Goal: Task Accomplishment & Management: Complete application form

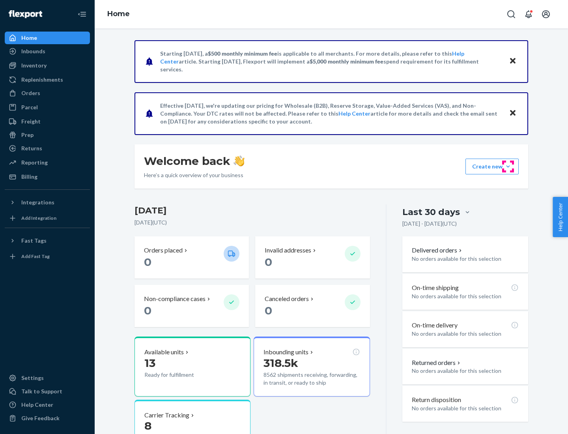
click at [508, 166] on button "Create new Create new inbound Create new order Create new product" at bounding box center [491, 166] width 53 height 16
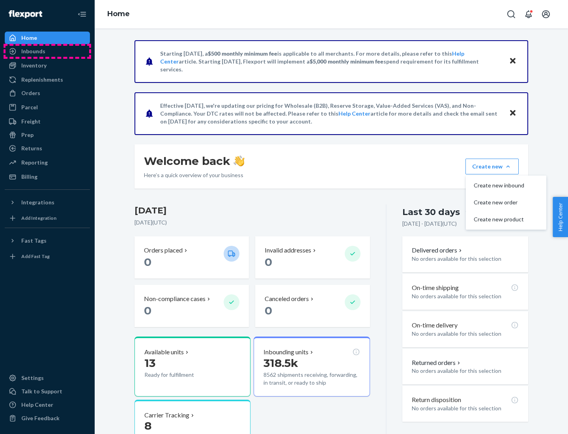
click at [47, 51] on div "Inbounds" at bounding box center [48, 51] width 84 height 11
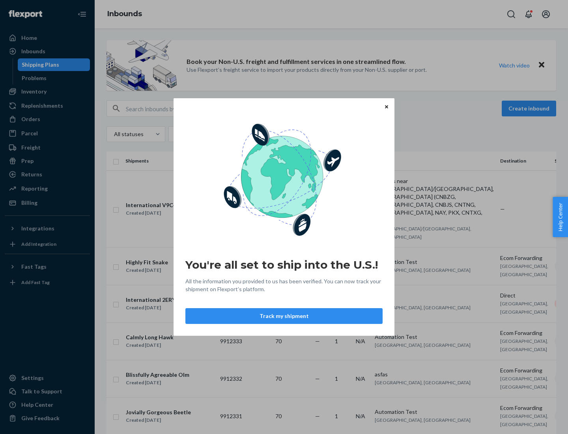
click at [47, 91] on div "You're all set to ship into the U.S.! All the information you provided to us ha…" at bounding box center [284, 217] width 568 height 434
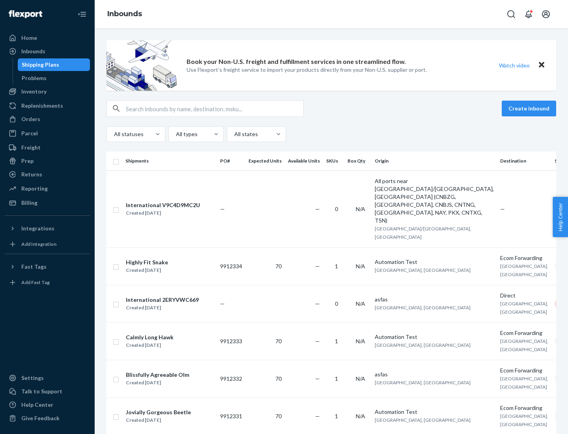
click at [331, 14] on div "Inbounds" at bounding box center [331, 14] width 473 height 28
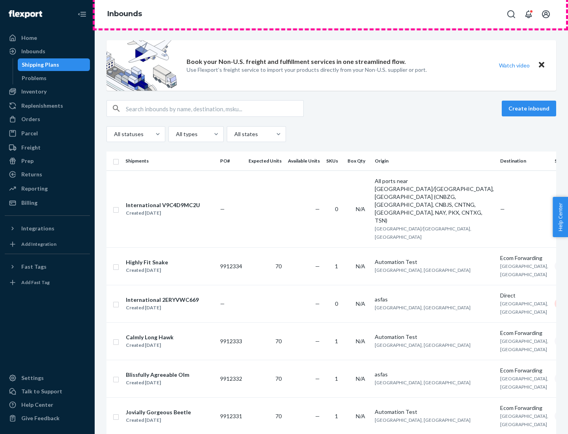
click at [331, 14] on div "Inbounds" at bounding box center [331, 14] width 473 height 28
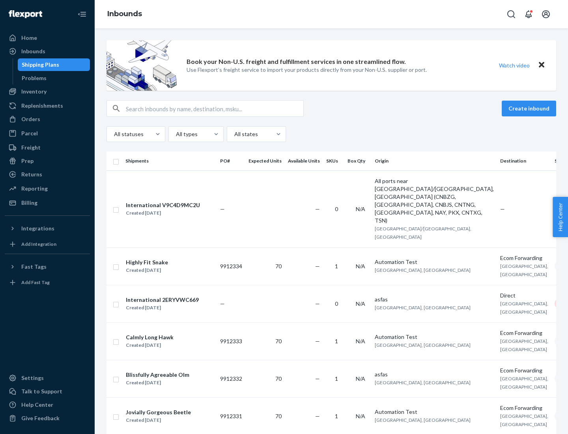
click at [331, 134] on div "All statuses All types All states" at bounding box center [330, 134] width 449 height 16
click at [39, 65] on div "Shipping Plans" at bounding box center [40, 65] width 37 height 8
click at [530, 108] on button "Create inbound" at bounding box center [528, 108] width 54 height 16
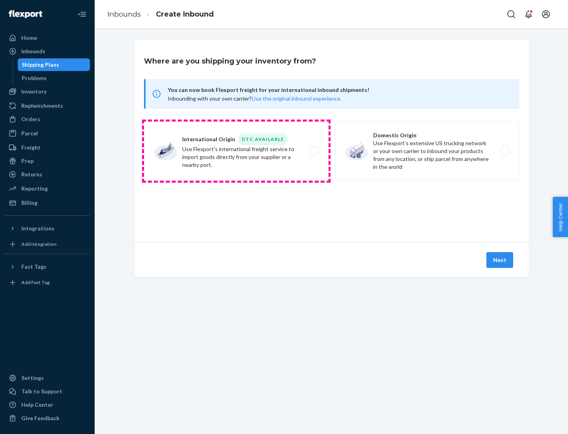
click at [236, 151] on label "International Origin DTC Available Use Flexport's international freight service…" at bounding box center [236, 150] width 184 height 59
click at [313, 151] on input "International Origin DTC Available Use Flexport's international freight service…" at bounding box center [315, 151] width 5 height 5
radio input "true"
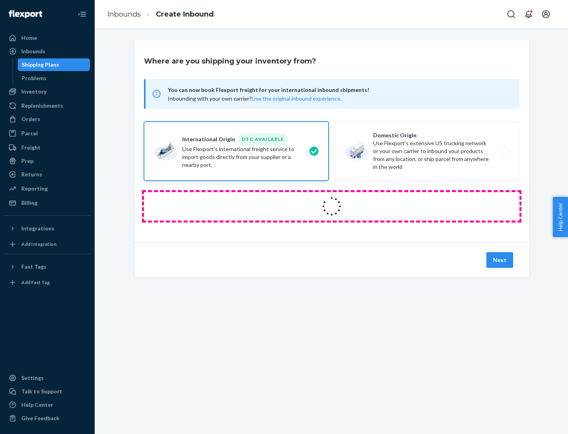
click at [331, 206] on icon at bounding box center [331, 206] width 24 height 24
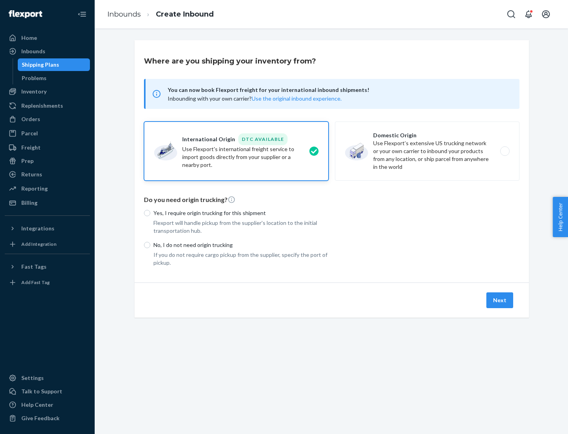
click at [241, 212] on p "Yes, I require origin trucking for this shipment" at bounding box center [240, 213] width 175 height 8
click at [150, 212] on input "Yes, I require origin trucking for this shipment" at bounding box center [147, 213] width 6 height 6
radio input "true"
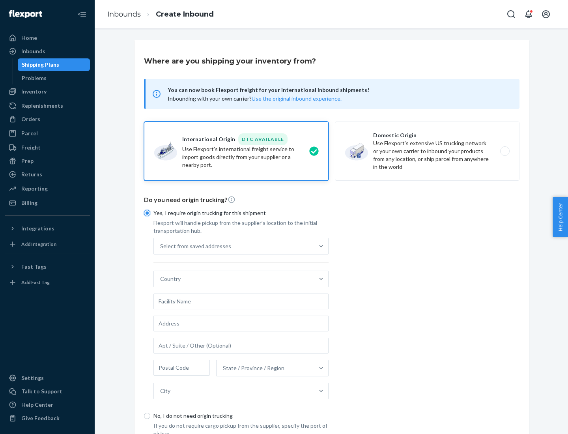
scroll to position [15, 0]
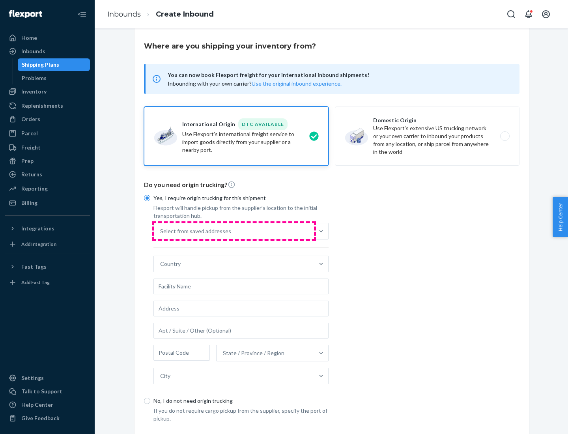
click at [234, 231] on div "Select from saved addresses" at bounding box center [234, 231] width 160 height 16
click at [161, 231] on input "Select from saved addresses" at bounding box center [160, 231] width 1 height 8
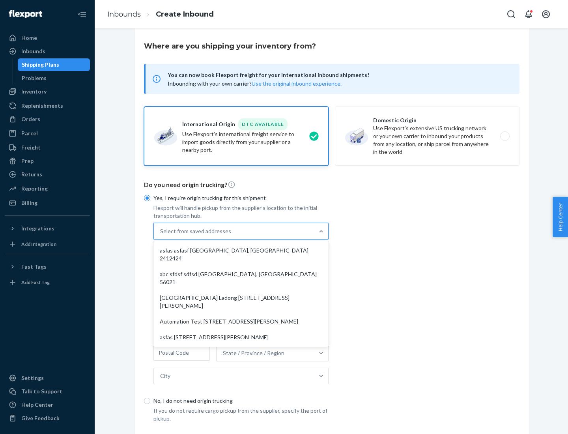
scroll to position [34, 0]
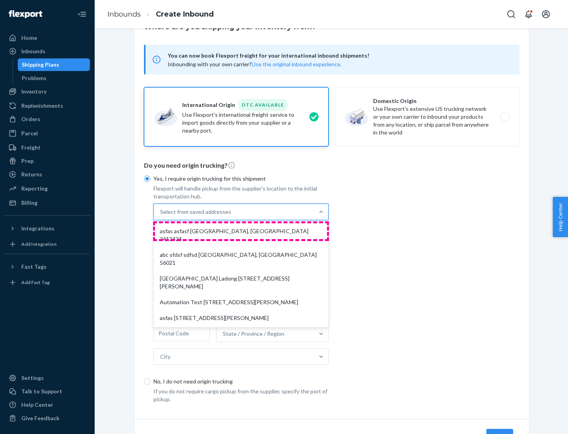
click at [241, 231] on div "asfas asfasf [GEOGRAPHIC_DATA], [GEOGRAPHIC_DATA] 2412424" at bounding box center [241, 235] width 172 height 24
click at [161, 216] on input "option asfas asfasf [GEOGRAPHIC_DATA], [GEOGRAPHIC_DATA] 2412424 focused, 1 of …" at bounding box center [160, 212] width 1 height 8
type input "asfas"
type input "asfasf"
type input "2412424"
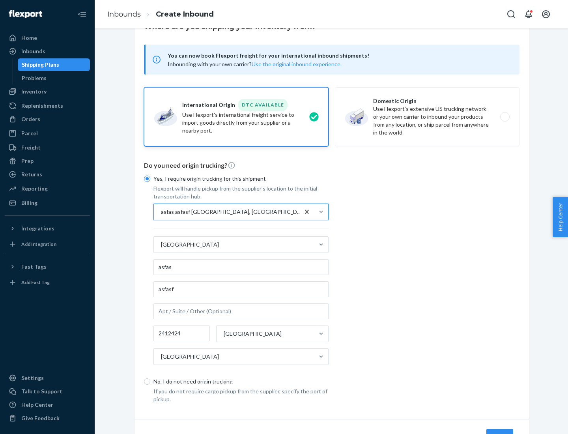
scroll to position [73, 0]
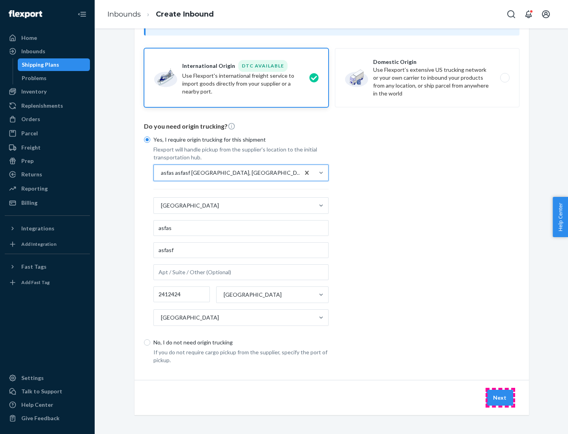
click at [500, 397] on button "Next" at bounding box center [499, 397] width 27 height 16
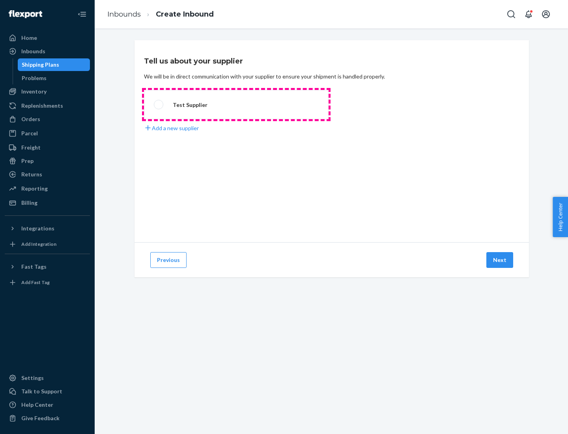
click at [236, 104] on label "Test Supplier" at bounding box center [236, 104] width 184 height 29
click at [159, 104] on input "Test Supplier" at bounding box center [156, 104] width 5 height 5
radio input "true"
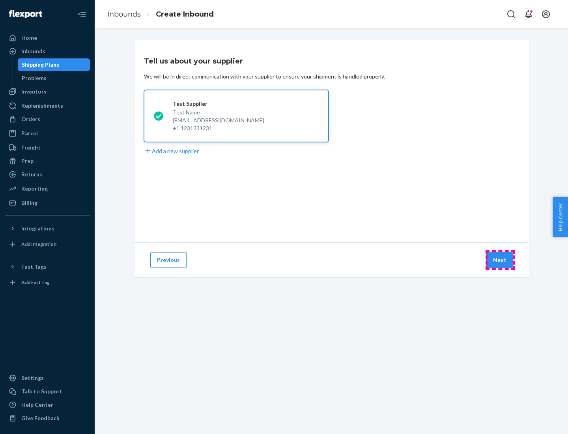
click at [500, 260] on button "Next" at bounding box center [499, 260] width 27 height 16
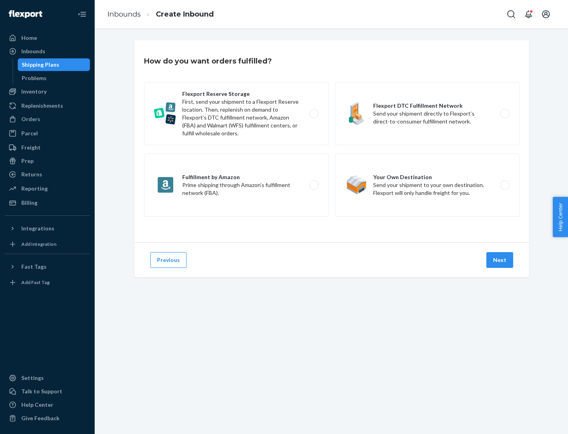
click at [236, 185] on label "Fulfillment by Amazon Prime shipping through Amazon’s fulfillment network (FBA)." at bounding box center [236, 184] width 184 height 63
click at [313, 185] on input "Fulfillment by Amazon Prime shipping through Amazon’s fulfillment network (FBA)." at bounding box center [315, 184] width 5 height 5
radio input "true"
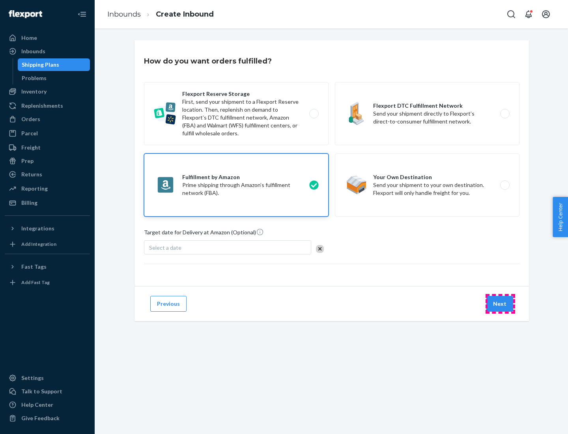
click at [500, 303] on button "Next" at bounding box center [499, 304] width 27 height 16
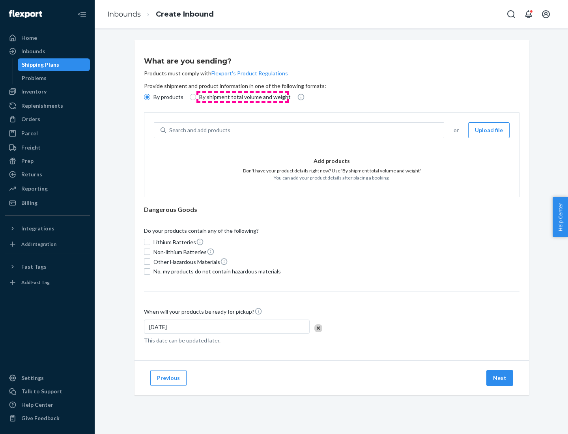
click at [242, 97] on p "By shipment total volume and weight" at bounding box center [244, 97] width 91 height 8
click at [196, 97] on input "By shipment total volume and weight" at bounding box center [193, 97] width 6 height 6
radio input "true"
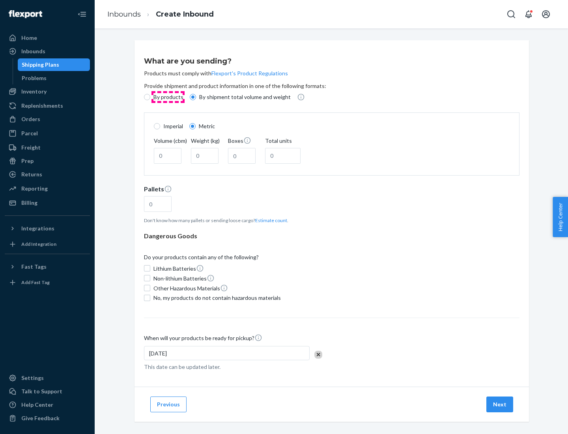
click at [167, 97] on p "By products" at bounding box center [168, 97] width 30 height 8
click at [150, 97] on input "By products" at bounding box center [147, 97] width 6 height 6
radio input "true"
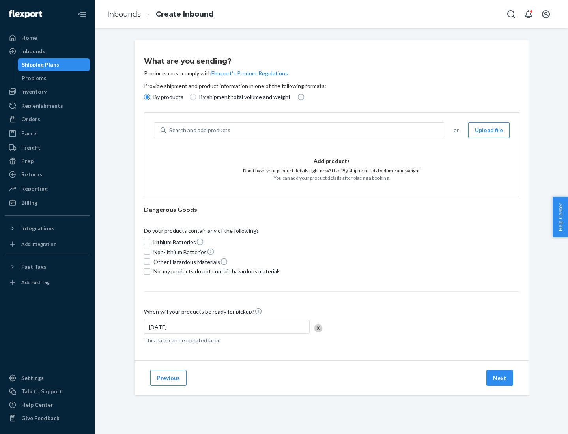
click at [305, 130] on div "Search and add products" at bounding box center [304, 130] width 277 height 14
click at [170, 130] on input "Search and add products" at bounding box center [169, 130] width 1 height 8
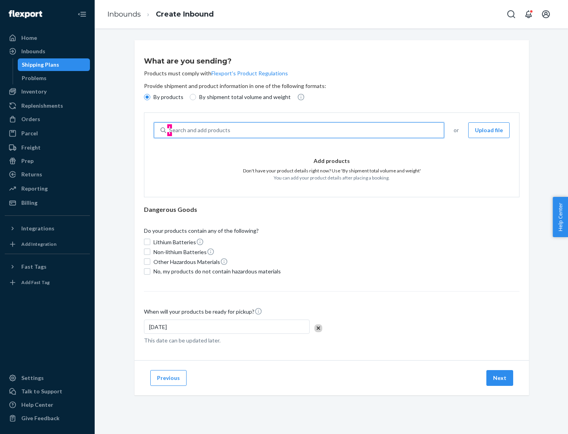
type input "test"
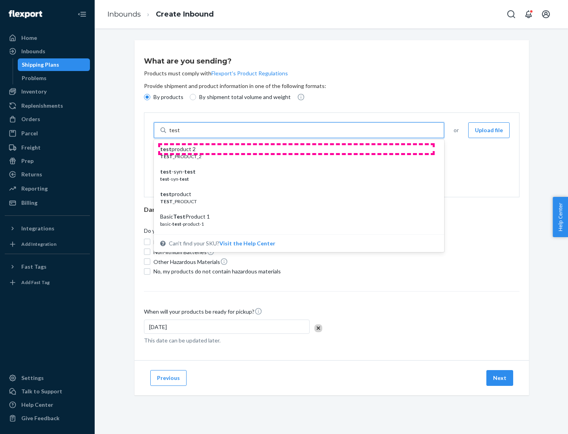
click at [296, 149] on div "test product 2" at bounding box center [295, 149] width 271 height 8
click at [179, 134] on input "test" at bounding box center [174, 130] width 10 height 8
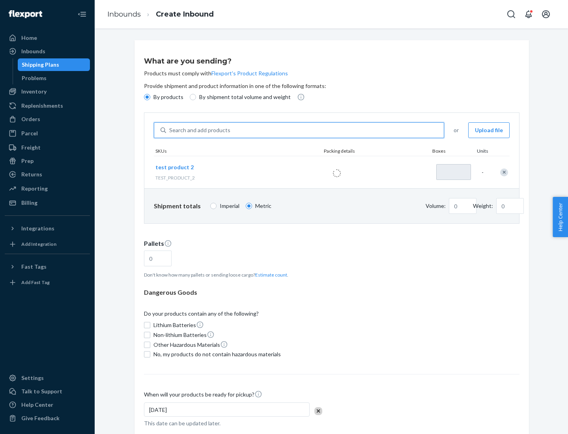
type input "1"
type input "0.02"
type input "22.23"
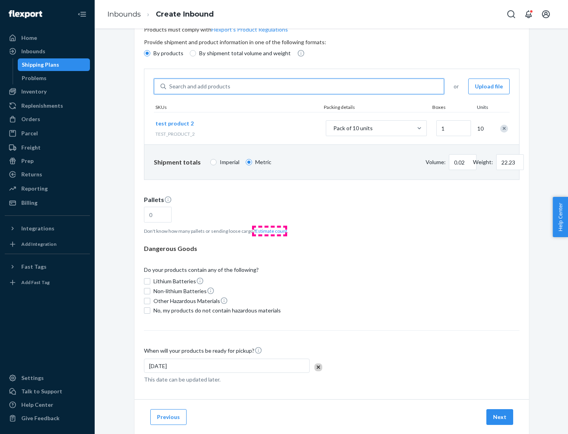
click at [269, 231] on button "Estimate count" at bounding box center [271, 230] width 32 height 7
type input "1"
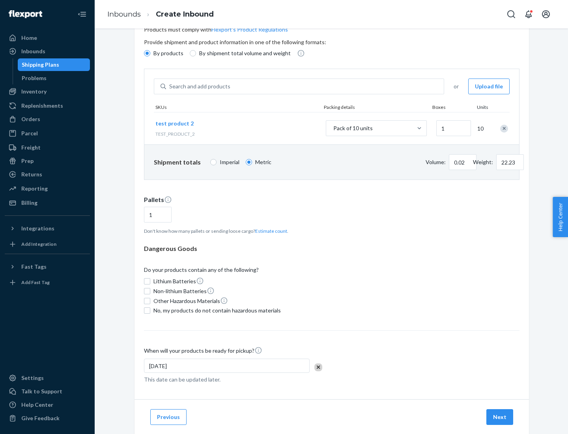
scroll to position [63, 0]
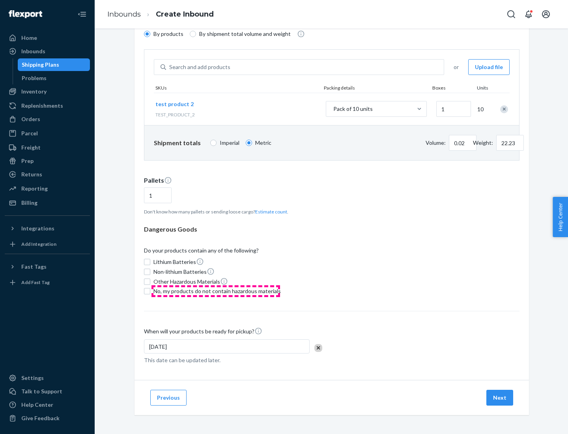
click at [216, 291] on span "No, my products do not contain hazardous materials" at bounding box center [216, 291] width 127 height 8
click at [150, 291] on input "No, my products do not contain hazardous materials" at bounding box center [147, 291] width 6 height 6
checkbox input "true"
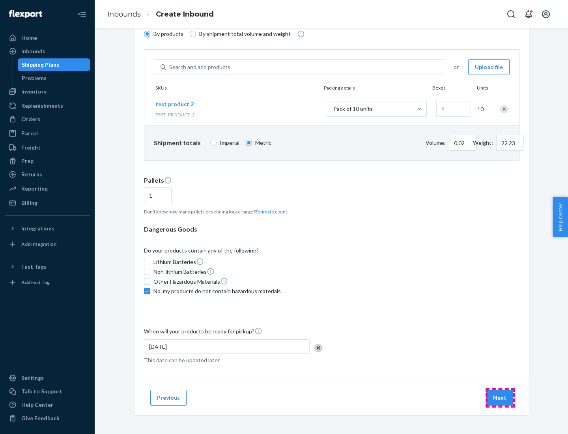
click at [500, 397] on button "Next" at bounding box center [499, 397] width 27 height 16
